Goal: Check status: Check status

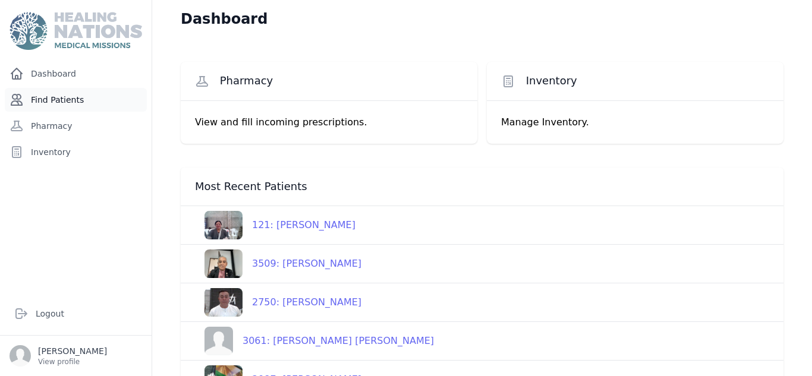
click at [68, 106] on link "Find Patients" at bounding box center [76, 100] width 142 height 24
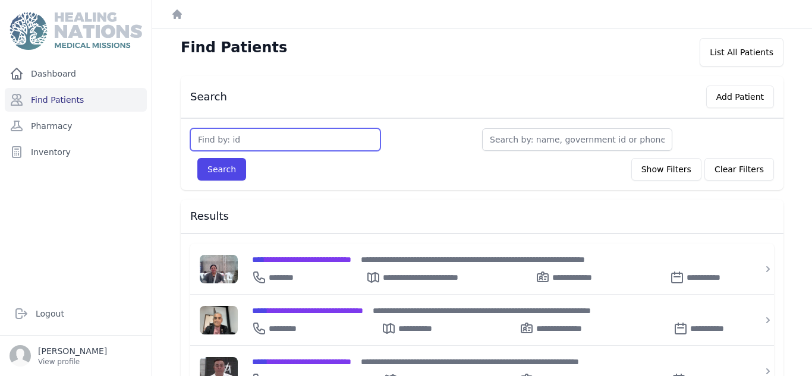
click at [240, 140] on input "text" at bounding box center [285, 139] width 190 height 23
type input "3570"
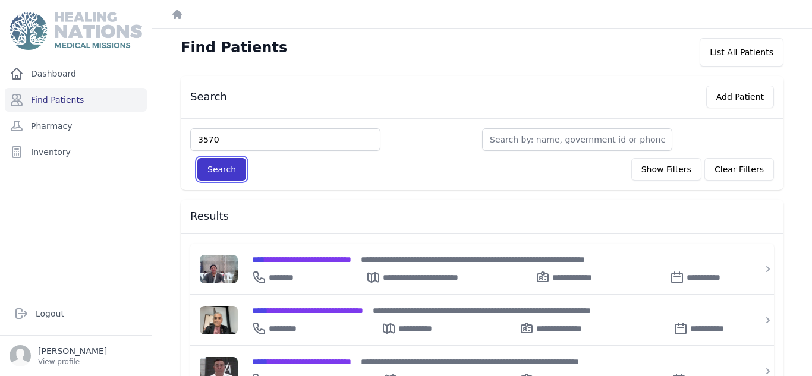
click at [226, 162] on button "Search" at bounding box center [221, 169] width 49 height 23
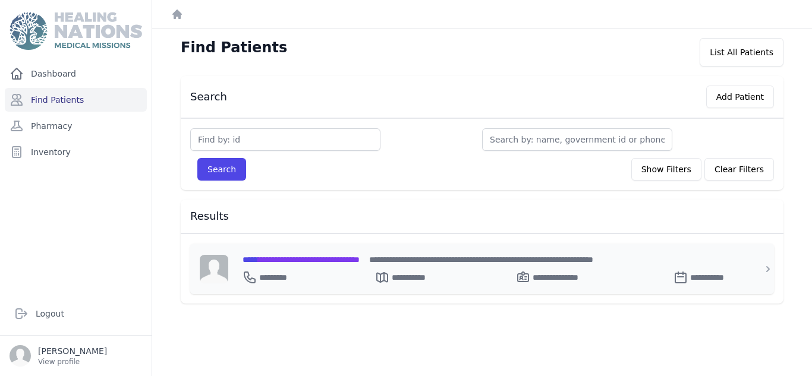
click at [315, 255] on span "**********" at bounding box center [300, 259] width 117 height 8
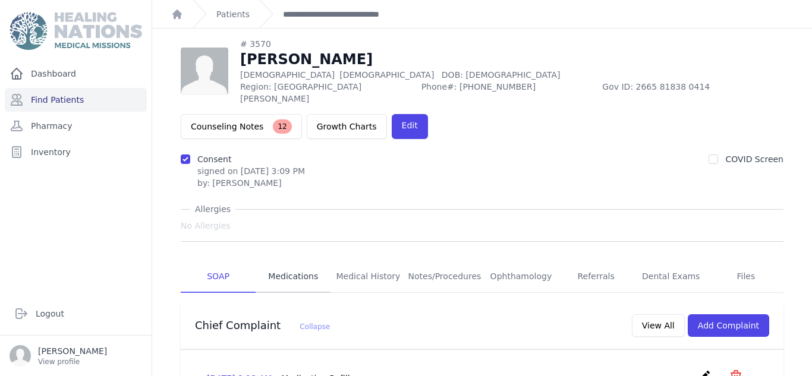
click at [304, 261] on link "Medications" at bounding box center [292, 277] width 75 height 32
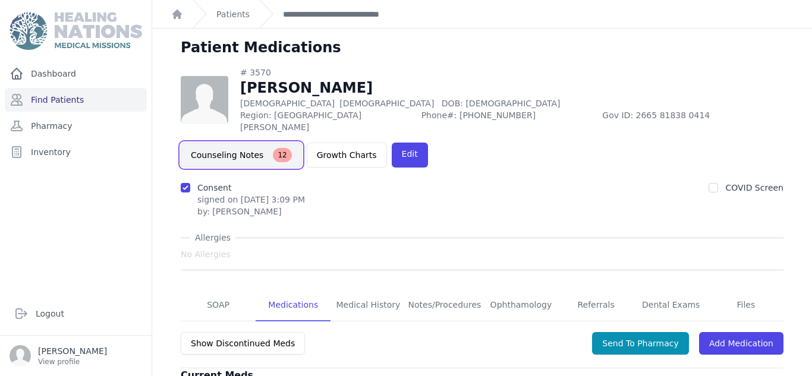
click at [302, 143] on button "Counseling Notes 12" at bounding box center [241, 155] width 121 height 25
